Goal: Task Accomplishment & Management: Use online tool/utility

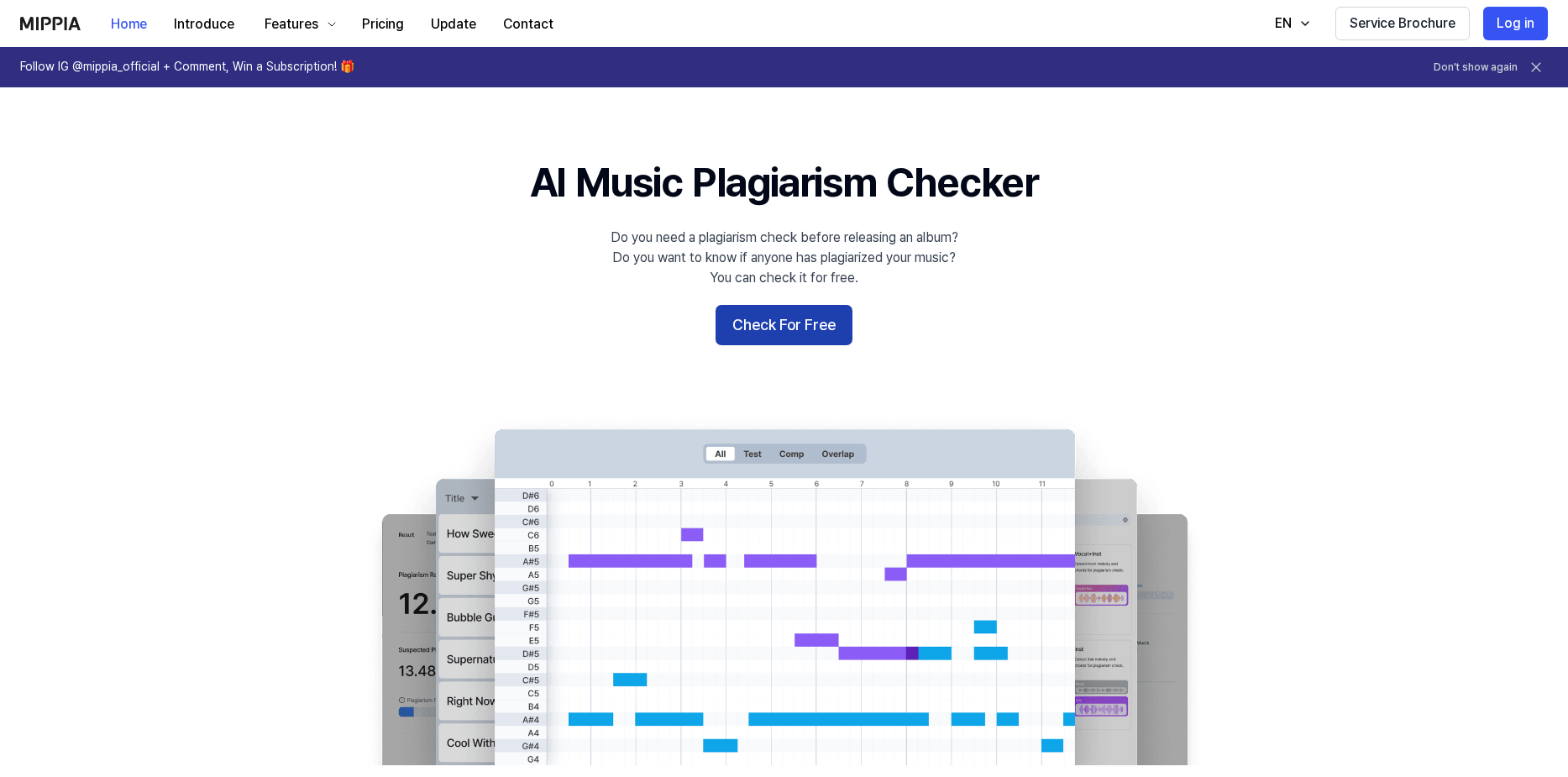
click at [735, 325] on button "Check For Free" at bounding box center [784, 325] width 137 height 40
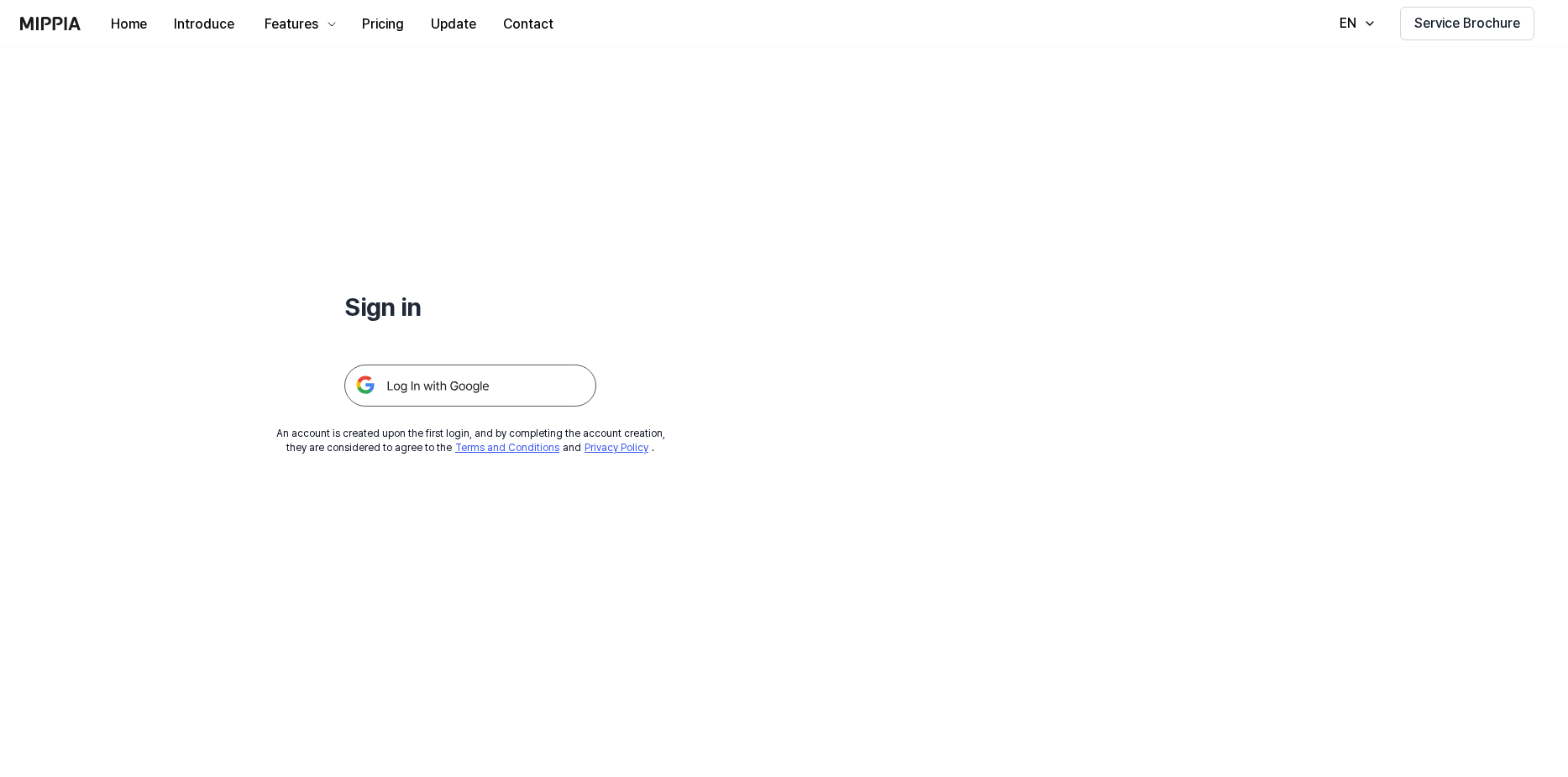
click at [568, 380] on img at bounding box center [470, 386] width 252 height 42
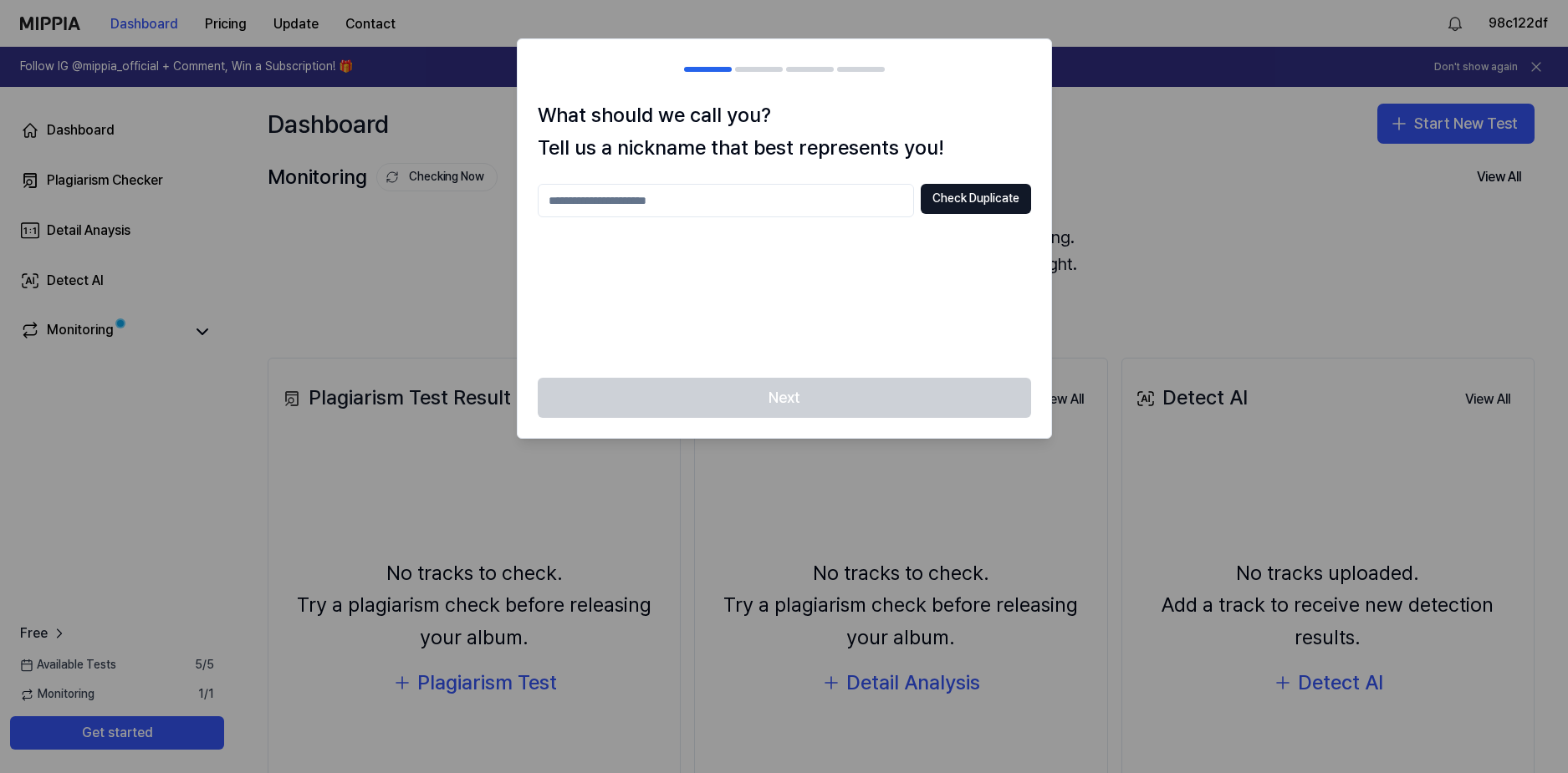
click at [1143, 225] on div at bounding box center [784, 386] width 1568 height 773
click at [1140, 255] on div at bounding box center [784, 386] width 1568 height 773
drag, startPoint x: 1139, startPoint y: 255, endPoint x: 1136, endPoint y: 245, distance: 10.4
